Goal: Task Accomplishment & Management: Manage account settings

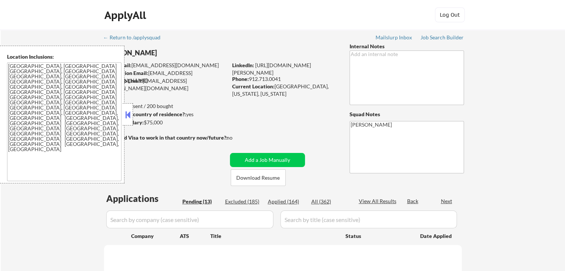
select select ""pending""
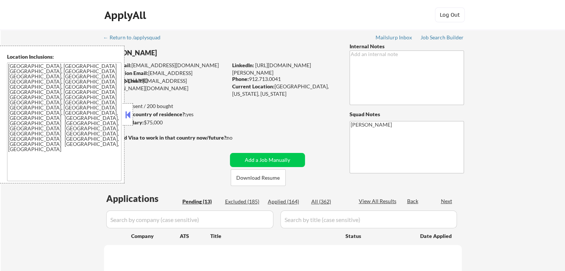
select select ""pending""
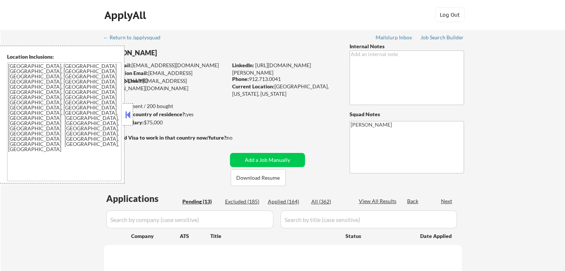
select select ""pending""
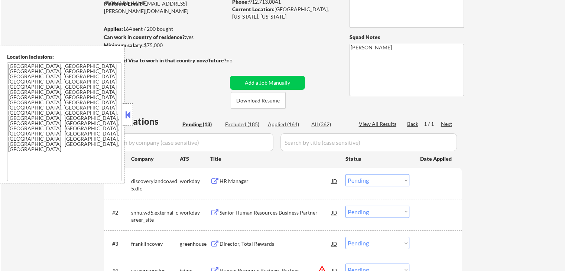
scroll to position [149, 0]
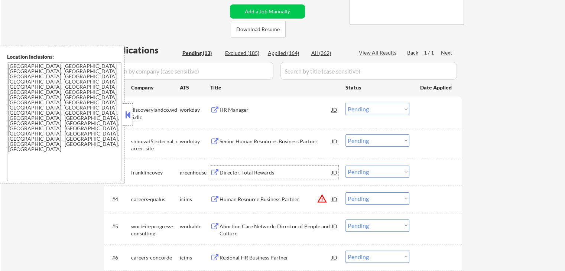
click at [235, 168] on div "Director, Total Rewards" at bounding box center [276, 172] width 112 height 13
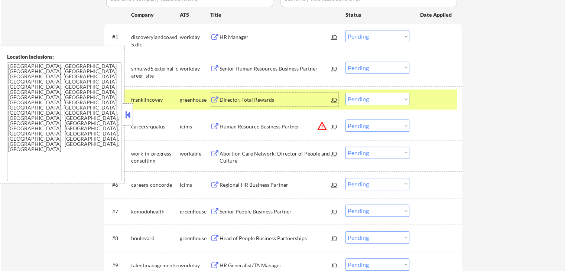
scroll to position [223, 0]
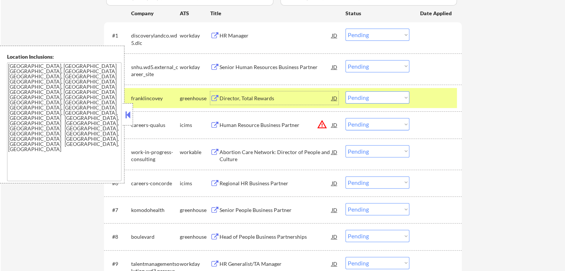
click at [366, 100] on select "Choose an option... Pending Applied Excluded (Questions) Excluded (Expired) Exc…" at bounding box center [378, 97] width 64 height 12
click at [346, 91] on select "Choose an option... Pending Applied Excluded (Questions) Excluded (Expired) Exc…" at bounding box center [378, 97] width 64 height 12
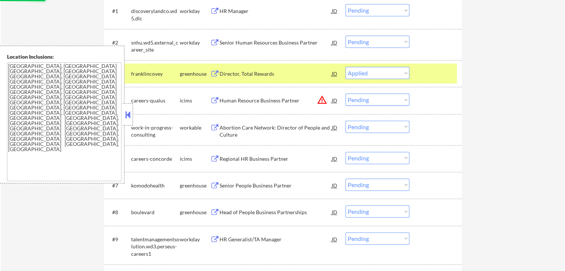
scroll to position [260, 0]
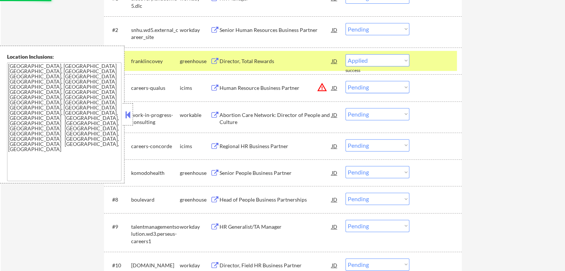
select select ""pending""
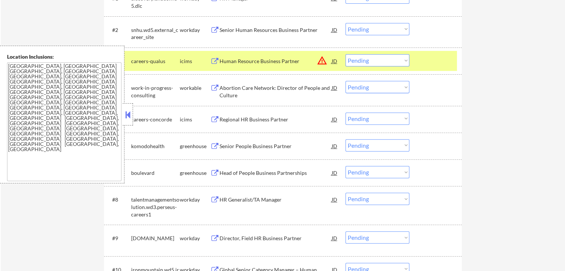
click at [235, 86] on div "Abortion Care Network: Director of People and Culture" at bounding box center [276, 91] width 112 height 14
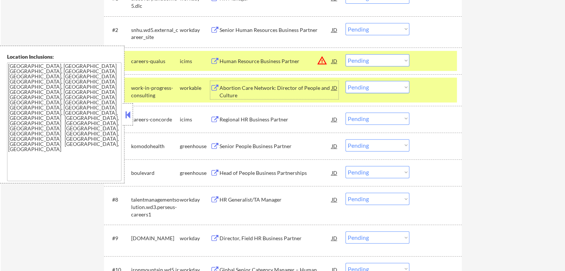
click at [387, 84] on select "Choose an option... Pending Applied Excluded (Questions) Excluded (Expired) Exc…" at bounding box center [378, 87] width 64 height 12
click at [346, 81] on select "Choose an option... Pending Applied Excluded (Questions) Excluded (Expired) Exc…" at bounding box center [378, 87] width 64 height 12
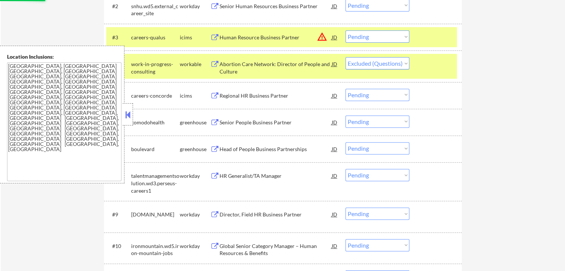
scroll to position [297, 0]
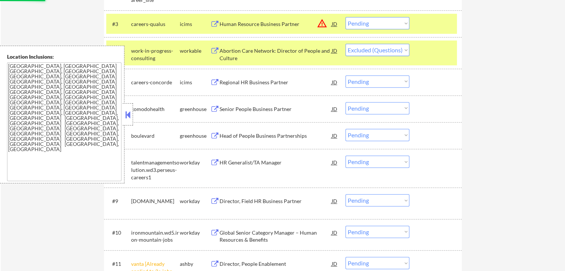
click at [241, 106] on div "Senior People Business Partner" at bounding box center [276, 109] width 112 height 7
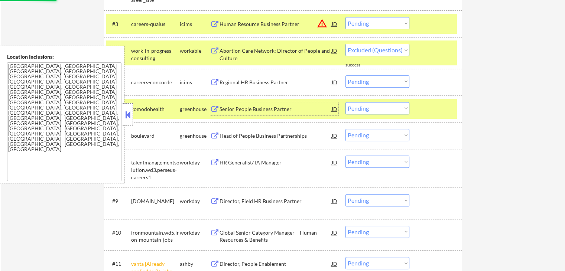
select select ""pending""
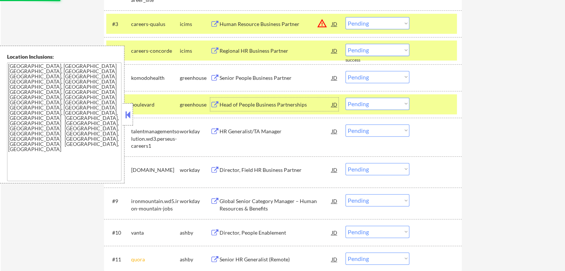
click at [267, 136] on div "HR Generalist/TA Manager" at bounding box center [276, 131] width 112 height 13
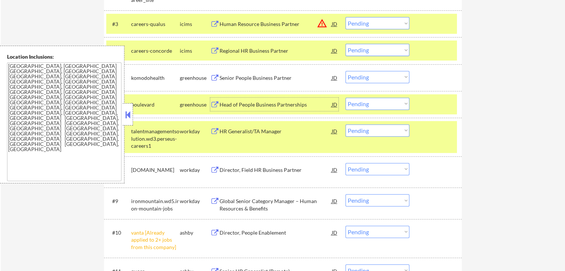
click at [242, 104] on div "Head of People Business Partnerships" at bounding box center [276, 104] width 112 height 7
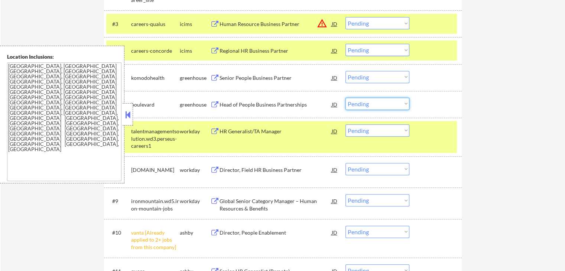
click at [375, 104] on select "Choose an option... Pending Applied Excluded (Questions) Excluded (Expired) Exc…" at bounding box center [378, 104] width 64 height 12
click at [346, 98] on select "Choose an option... Pending Applied Excluded (Questions) Excluded (Expired) Exc…" at bounding box center [378, 104] width 64 height 12
select select ""pending""
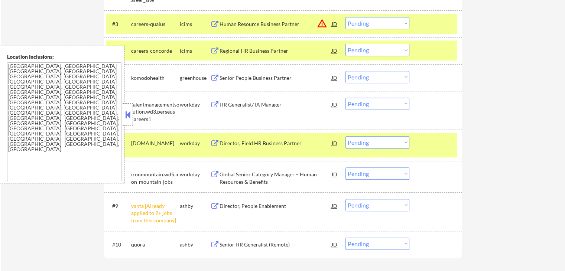
click at [369, 74] on select "Choose an option... Pending Applied Excluded (Questions) Excluded (Expired) Exc…" at bounding box center [378, 77] width 64 height 12
click at [346, 71] on select "Choose an option... Pending Applied Excluded (Questions) Excluded (Expired) Exc…" at bounding box center [378, 77] width 64 height 12
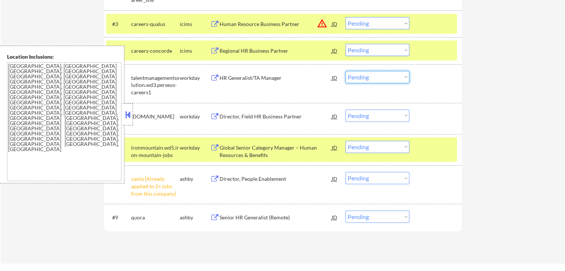
click at [371, 80] on select "Choose an option... Pending Applied Excluded (Questions) Excluded (Expired) Exc…" at bounding box center [378, 77] width 64 height 12
click at [346, 71] on select "Choose an option... Pending Applied Excluded (Questions) Excluded (Expired) Exc…" at bounding box center [378, 77] width 64 height 12
select select ""pending""
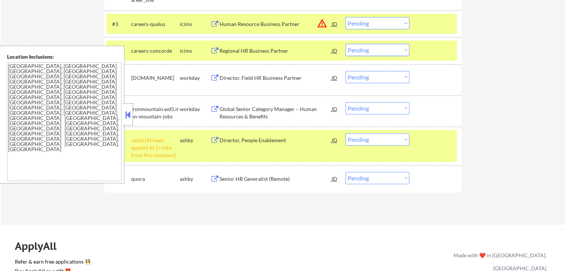
click at [384, 135] on select "Choose an option... Pending Applied Excluded (Questions) Excluded (Expired) Exc…" at bounding box center [378, 139] width 64 height 12
click at [346, 133] on select "Choose an option... Pending Applied Excluded (Questions) Excluded (Expired) Exc…" at bounding box center [378, 139] width 64 height 12
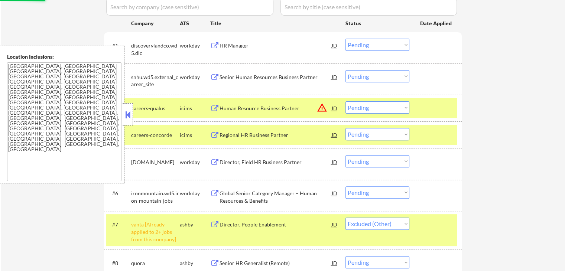
scroll to position [112, 0]
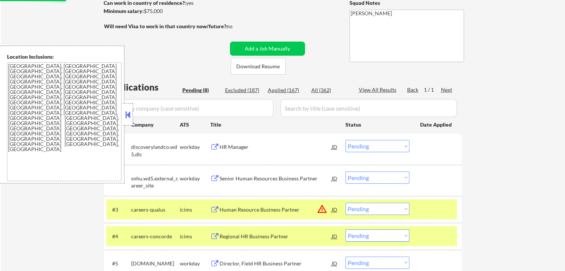
select select ""pending""
click at [221, 146] on div "HR Manager" at bounding box center [276, 147] width 112 height 7
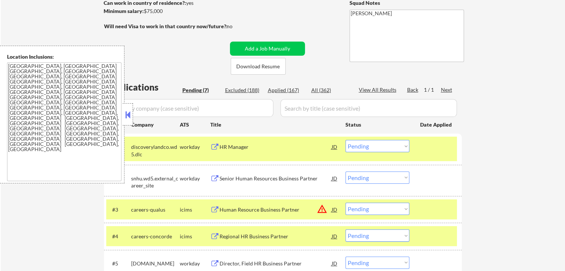
click at [226, 180] on div "Senior Human Resources Business Partner" at bounding box center [276, 178] width 112 height 7
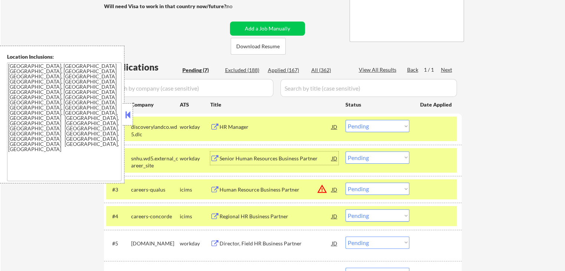
scroll to position [186, 0]
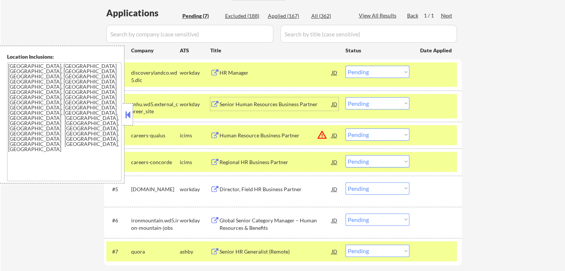
click at [386, 68] on select "Choose an option... Pending Applied Excluded (Questions) Excluded (Expired) Exc…" at bounding box center [378, 72] width 64 height 12
click at [346, 66] on select "Choose an option... Pending Applied Excluded (Questions) Excluded (Expired) Exc…" at bounding box center [378, 72] width 64 height 12
select select ""pending""
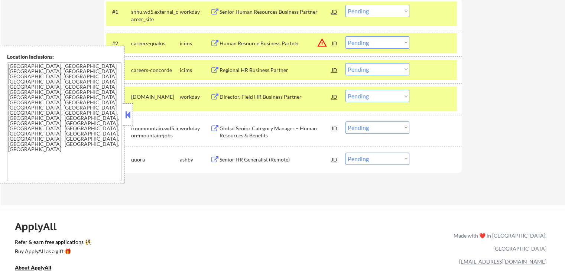
scroll to position [260, 0]
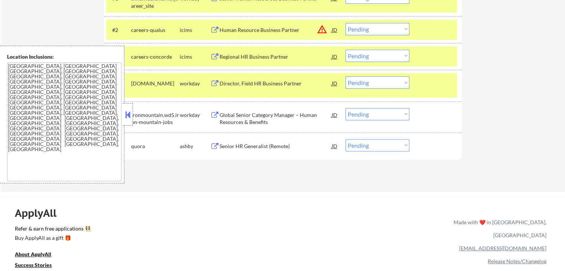
click at [229, 84] on div "Director, Field HR Business Partner" at bounding box center [276, 83] width 112 height 7
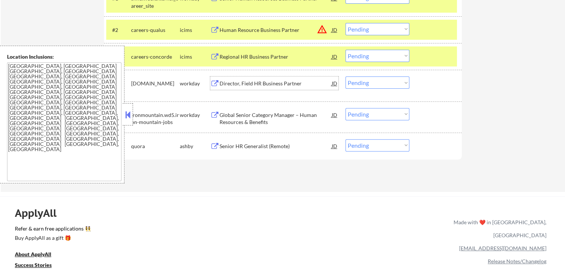
click at [225, 148] on div "Senior HR Generalist (Remote)" at bounding box center [276, 146] width 112 height 7
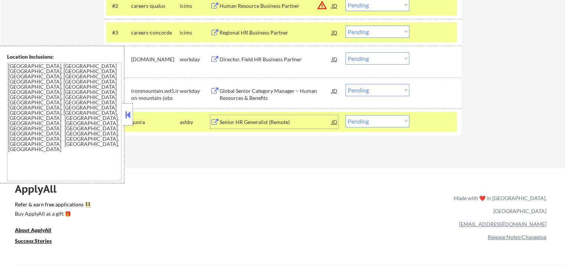
scroll to position [297, 0]
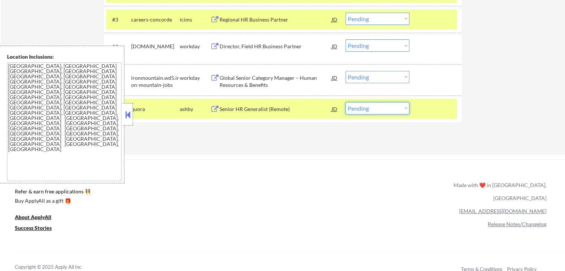
click at [364, 107] on select "Choose an option... Pending Applied Excluded (Questions) Excluded (Expired) Exc…" at bounding box center [378, 108] width 64 height 12
select select ""applied""
click at [346, 102] on select "Choose an option... Pending Applied Excluded (Questions) Excluded (Expired) Exc…" at bounding box center [378, 108] width 64 height 12
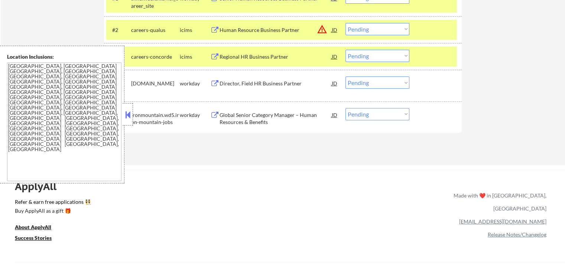
scroll to position [223, 0]
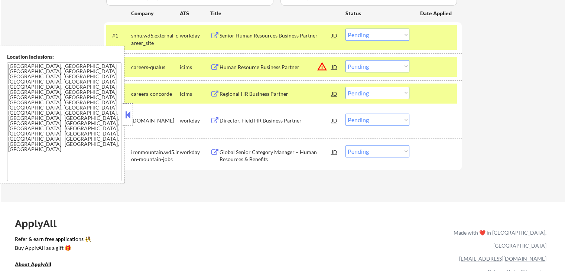
click at [262, 37] on div "Senior Human Resources Business Partner" at bounding box center [276, 35] width 112 height 7
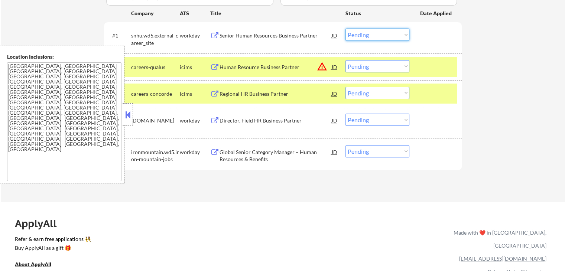
click at [373, 33] on select "Choose an option... Pending Applied Excluded (Questions) Excluded (Expired) Exc…" at bounding box center [378, 35] width 64 height 12
click at [346, 29] on select "Choose an option... Pending Applied Excluded (Questions) Excluded (Expired) Exc…" at bounding box center [378, 35] width 64 height 12
click at [368, 68] on select "Choose an option... Pending Applied Excluded (Questions) Excluded (Expired) Exc…" at bounding box center [378, 66] width 64 height 12
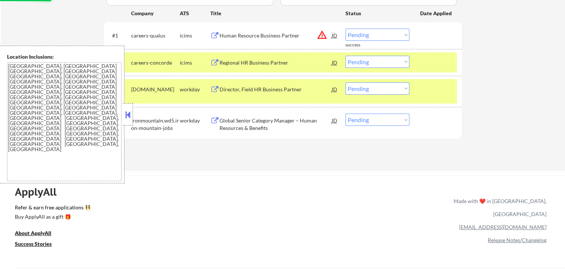
drag, startPoint x: 458, startPoint y: 58, endPoint x: 452, endPoint y: 55, distance: 6.5
click at [458, 58] on div "#2 careers-concorde icims Regional HR Business Partner JD warning_amber Choose …" at bounding box center [283, 62] width 358 height 27
click at [376, 33] on select "Choose an option... Pending Applied Excluded (Questions) Excluded (Expired) Exc…" at bounding box center [378, 35] width 64 height 12
click at [346, 29] on select "Choose an option... Pending Applied Excluded (Questions) Excluded (Expired) Exc…" at bounding box center [378, 35] width 64 height 12
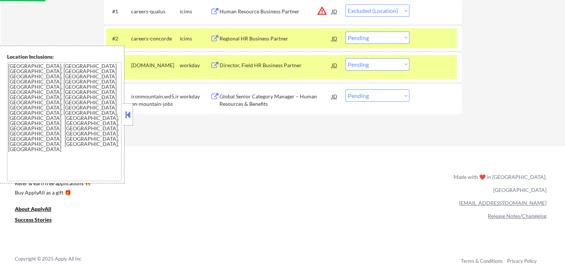
scroll to position [260, 0]
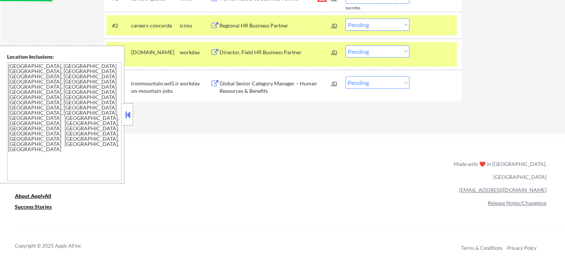
select select ""pending""
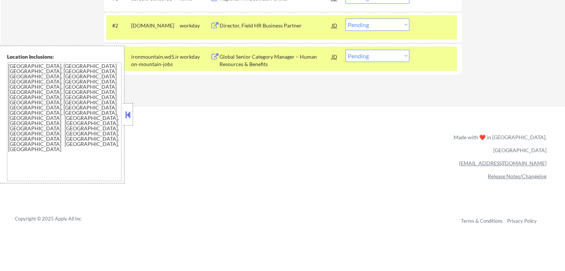
scroll to position [223, 0]
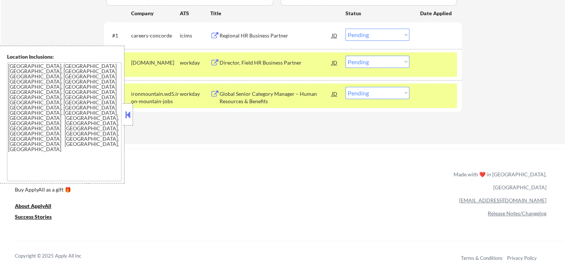
click at [379, 57] on select "Choose an option... Pending Applied Excluded (Questions) Excluded (Expired) Exc…" at bounding box center [378, 62] width 64 height 12
click at [346, 56] on select "Choose an option... Pending Applied Excluded (Questions) Excluded (Expired) Exc…" at bounding box center [378, 62] width 64 height 12
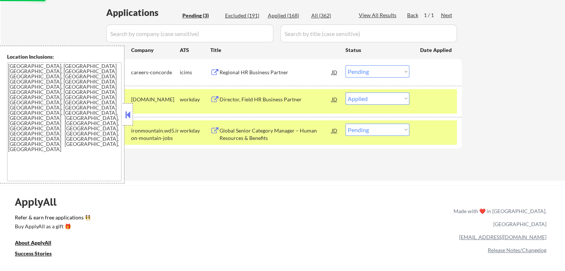
scroll to position [149, 0]
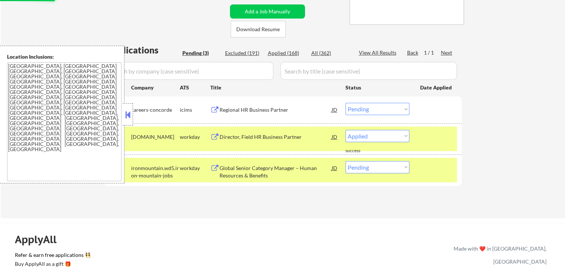
select select ""pending""
